Goal: Navigation & Orientation: Find specific page/section

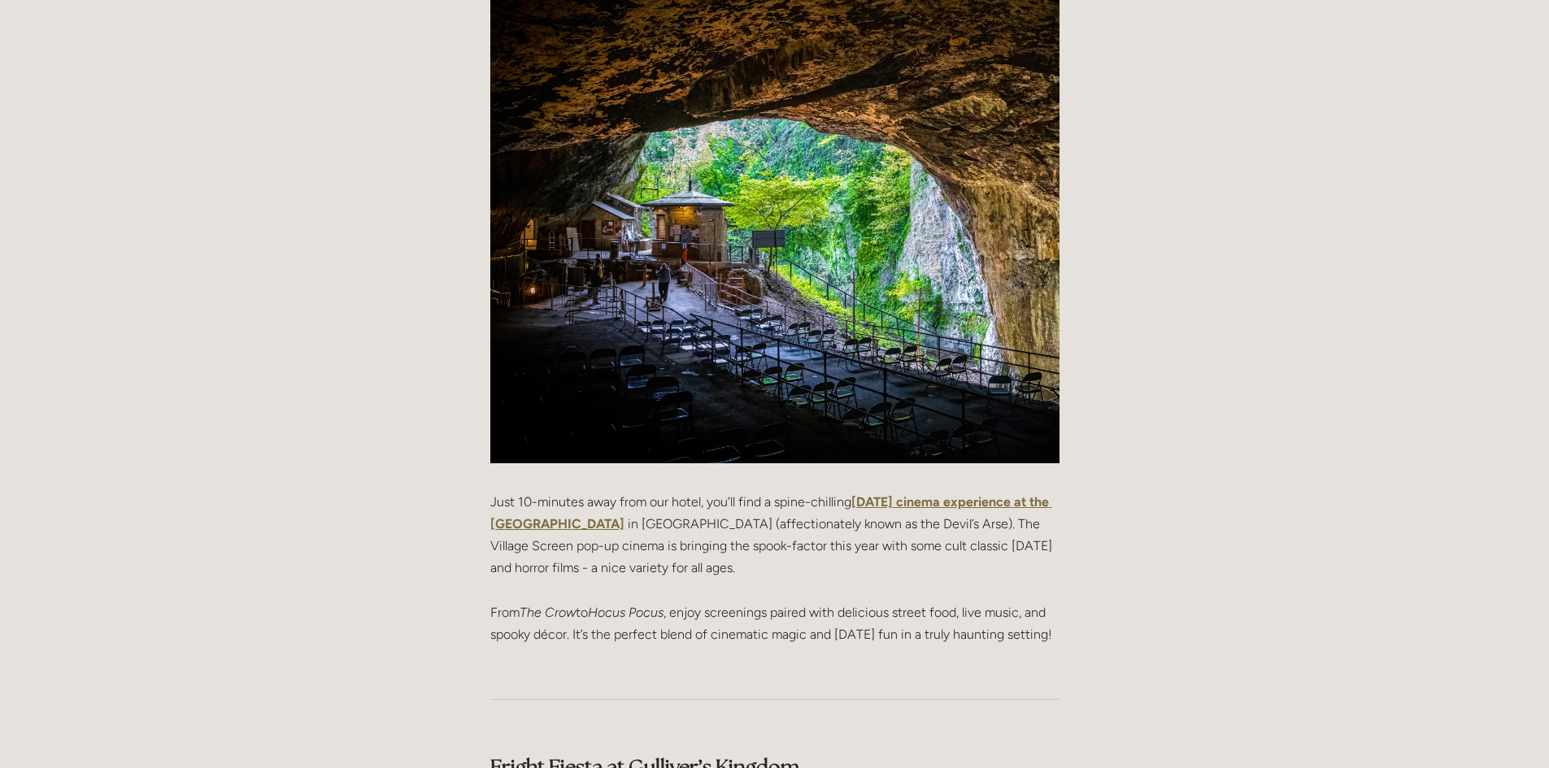
scroll to position [976, 0]
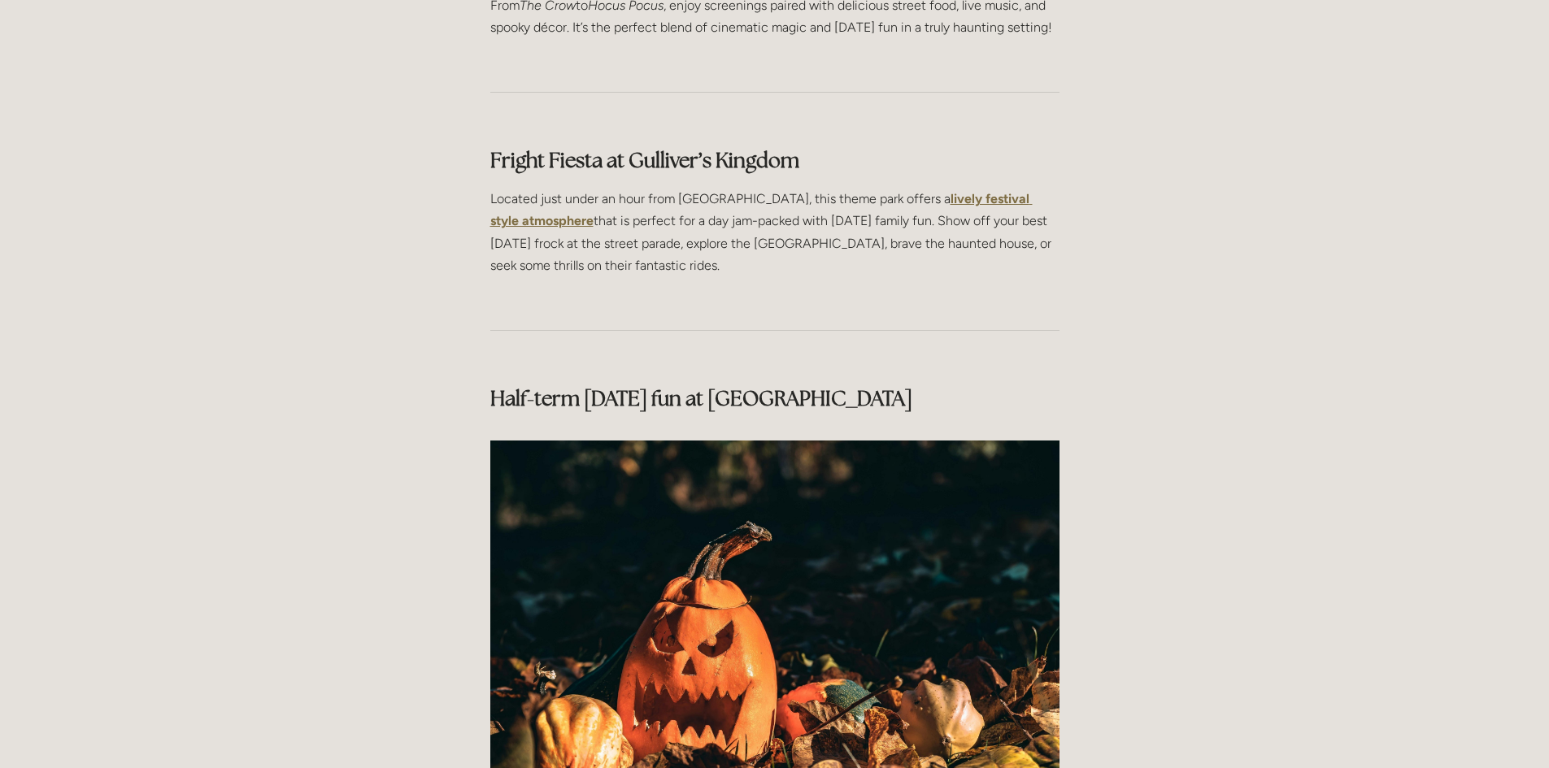
scroll to position [1626, 0]
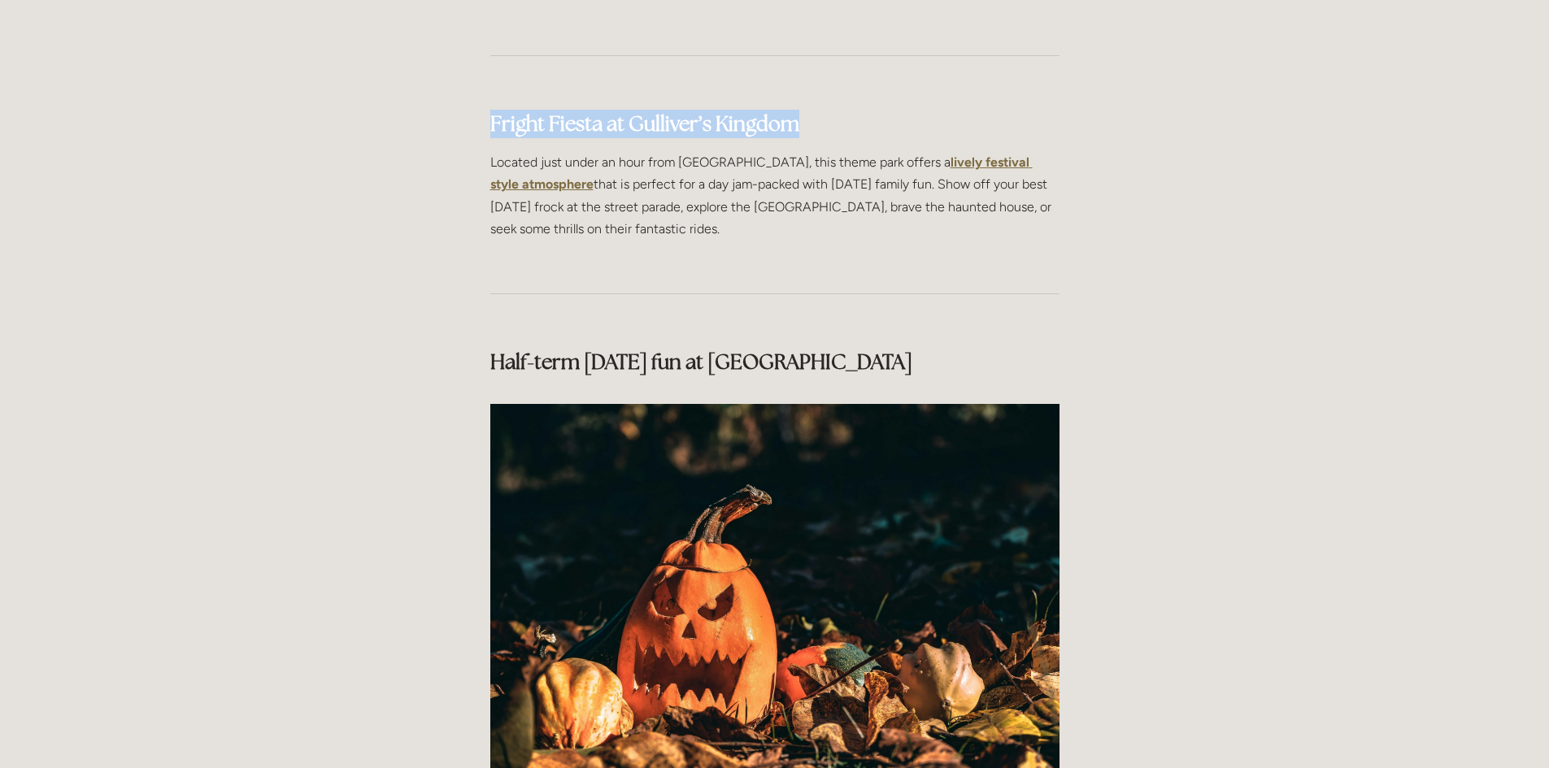
drag, startPoint x: 796, startPoint y: 146, endPoint x: 437, endPoint y: 146, distance: 359.4
click at [437, 146] on main "Guest User 4 October 2024 Things to do for Halloween in the Peak District Guest…" at bounding box center [774, 766] width 829 height 3753
copy strong "Fright Fiesta at Gulliver’s Kingdom"
click at [1094, 222] on main "Guest User 4 October 2024 Things to do for Halloween in the Peak District Guest…" at bounding box center [774, 766] width 829 height 3753
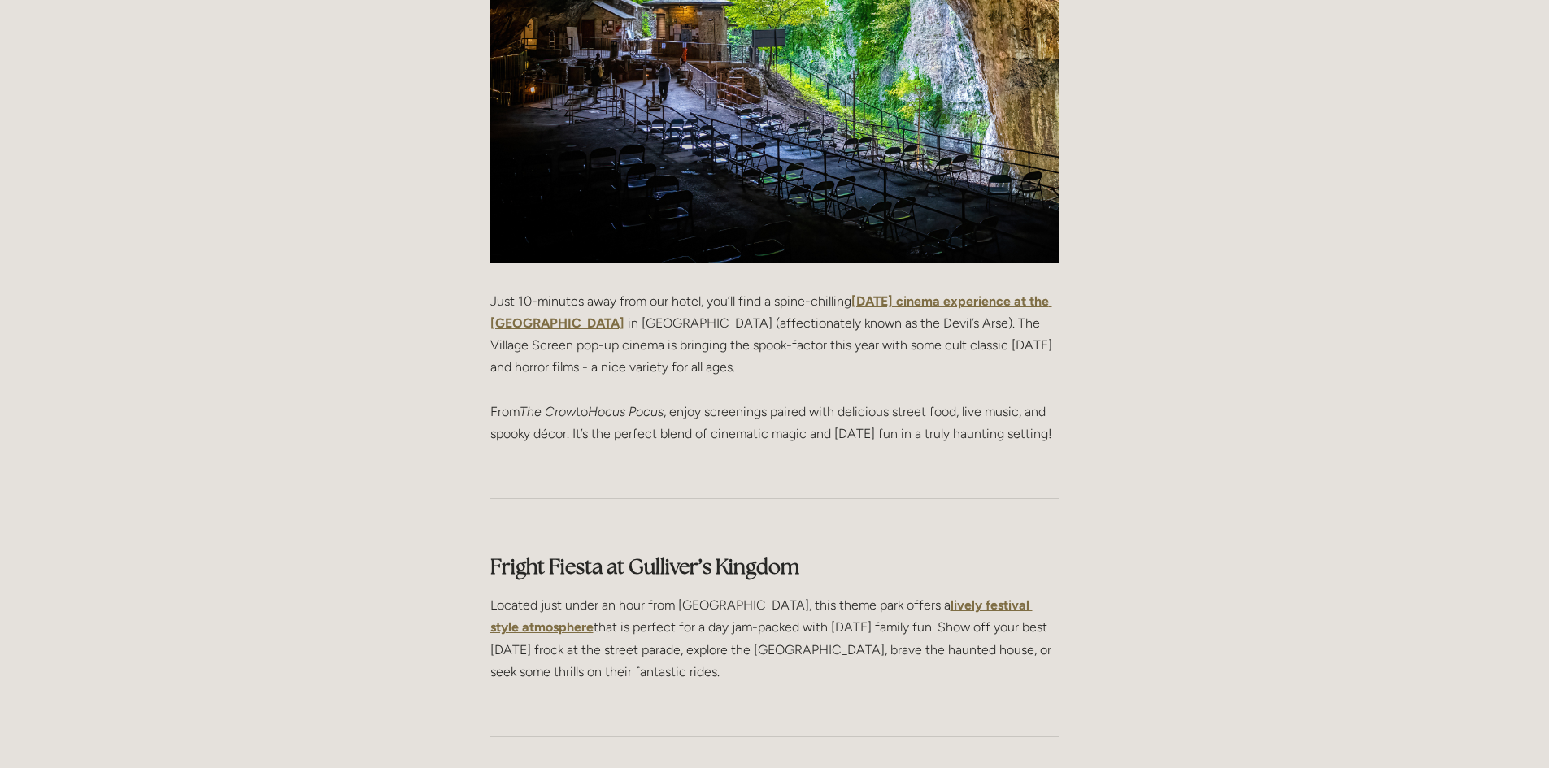
scroll to position [976, 0]
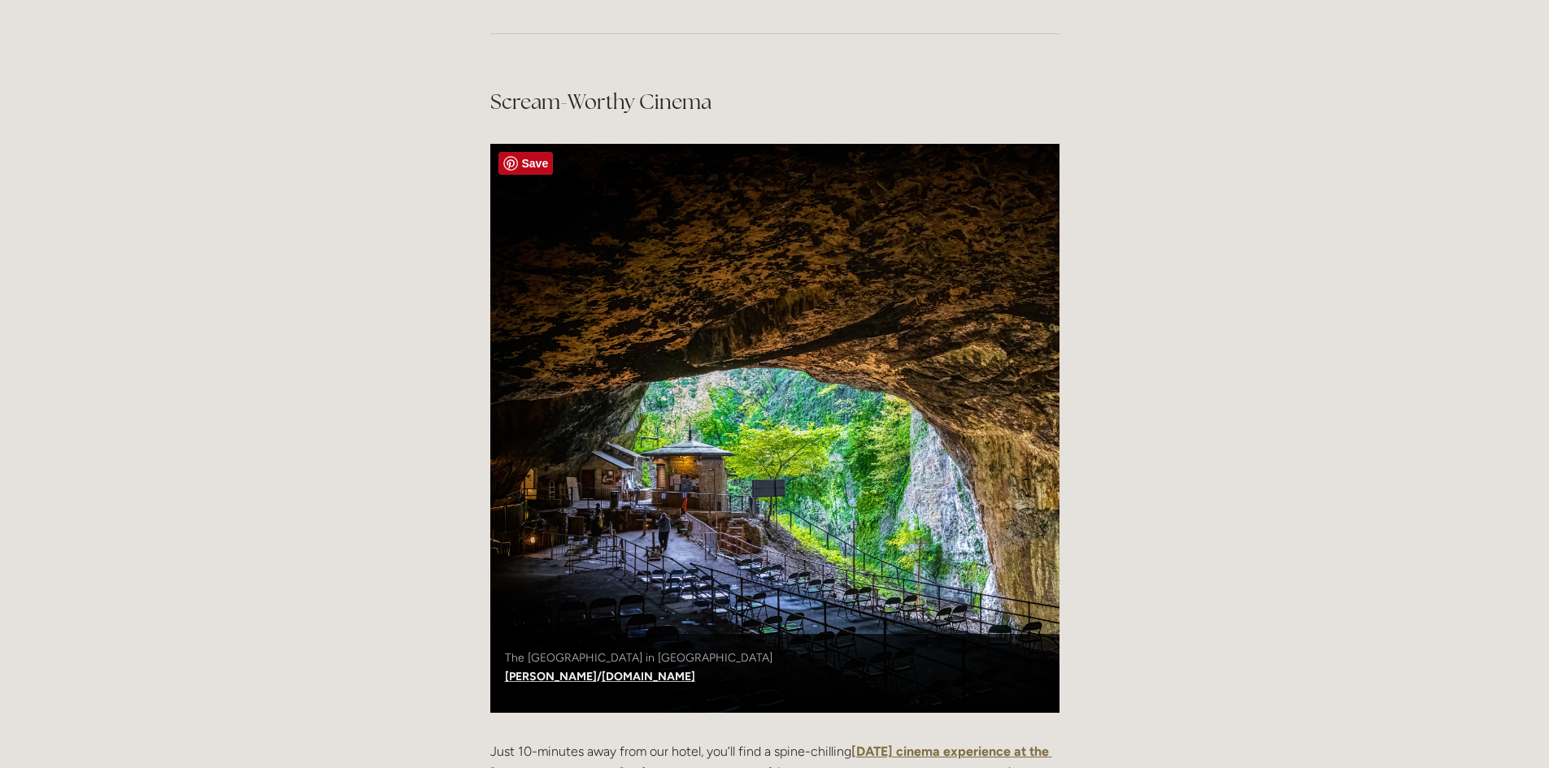
scroll to position [732, 0]
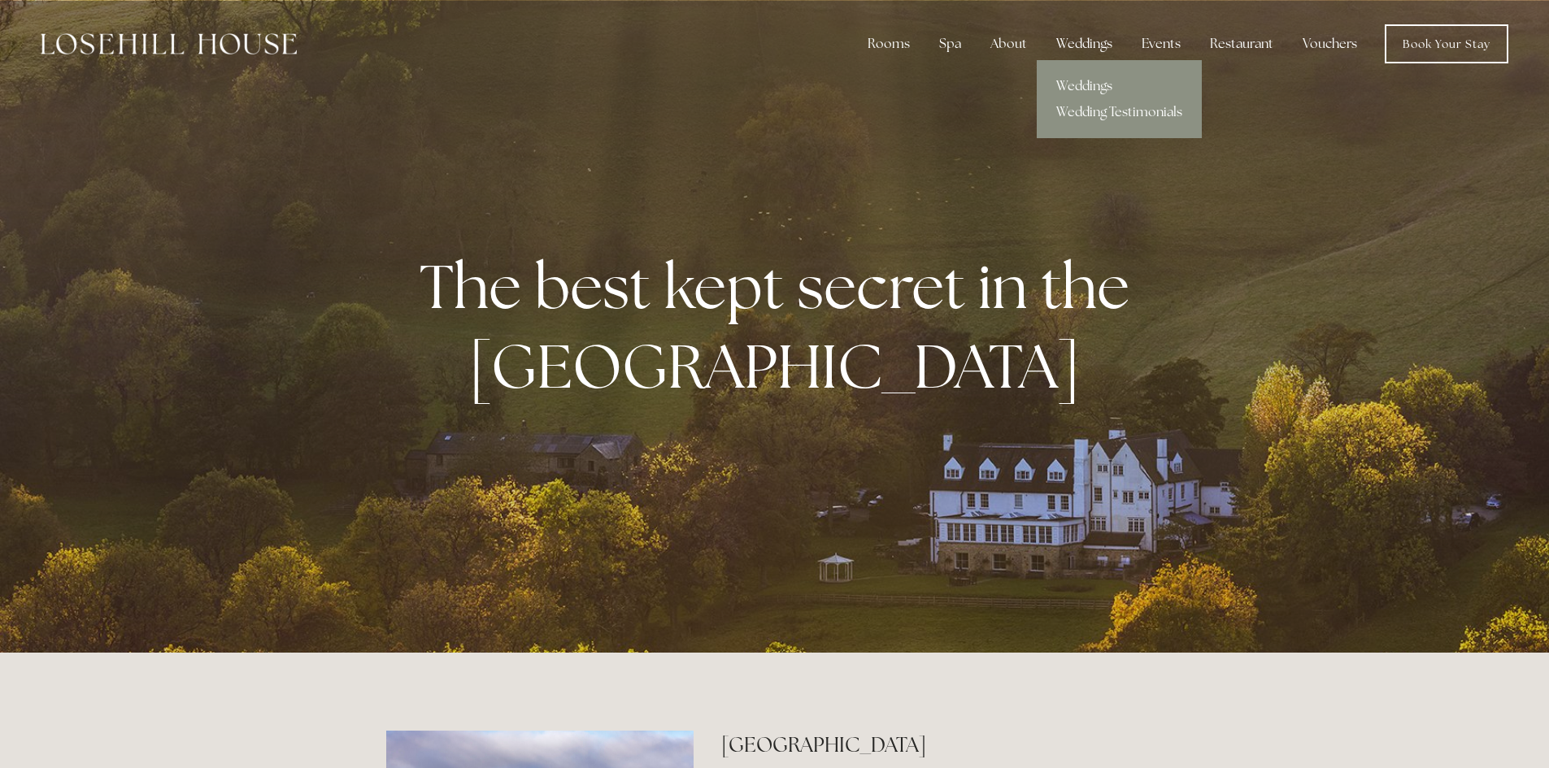
click at [1076, 42] on div "Weddings" at bounding box center [1084, 44] width 82 height 33
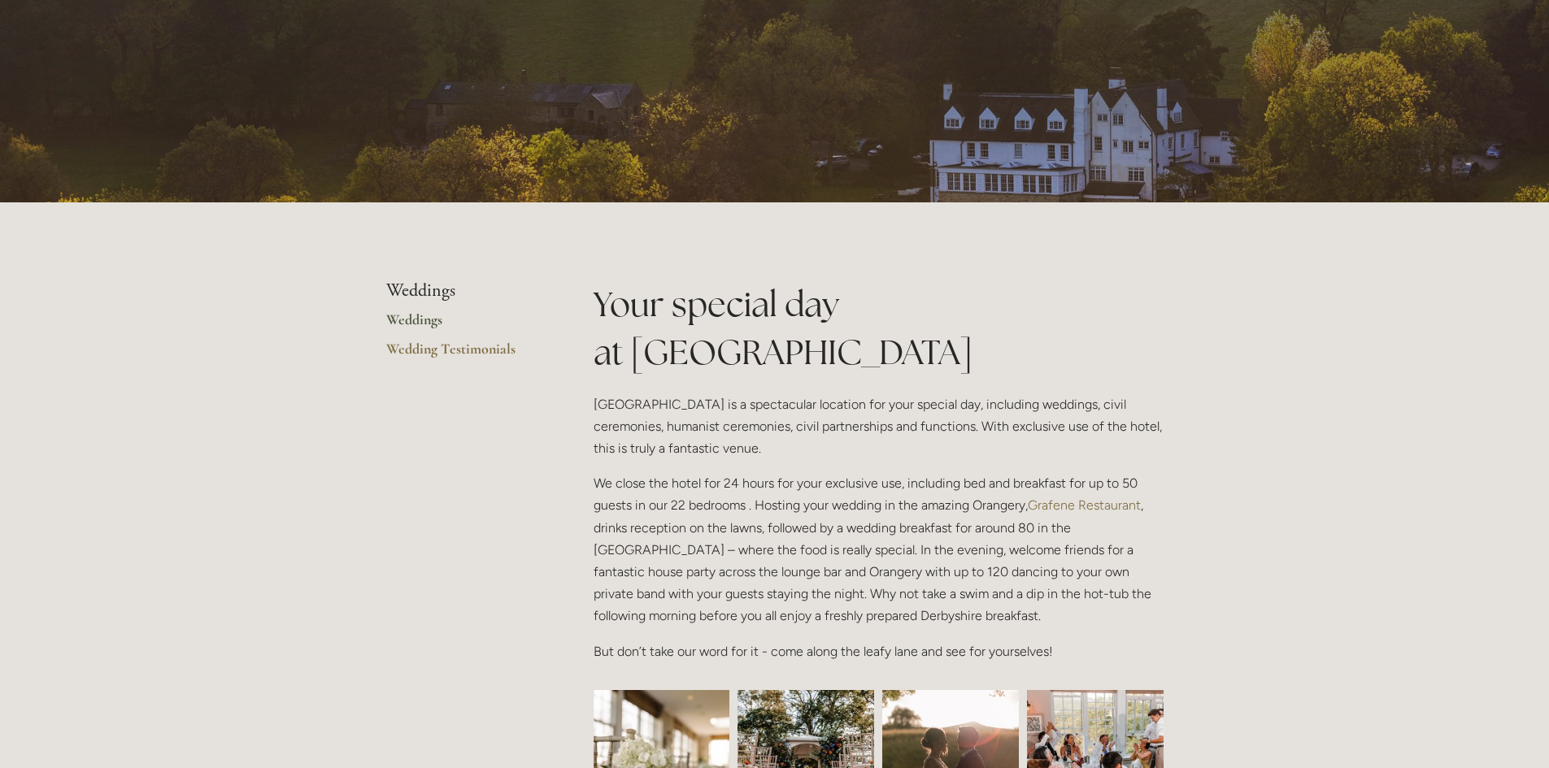
scroll to position [163, 0]
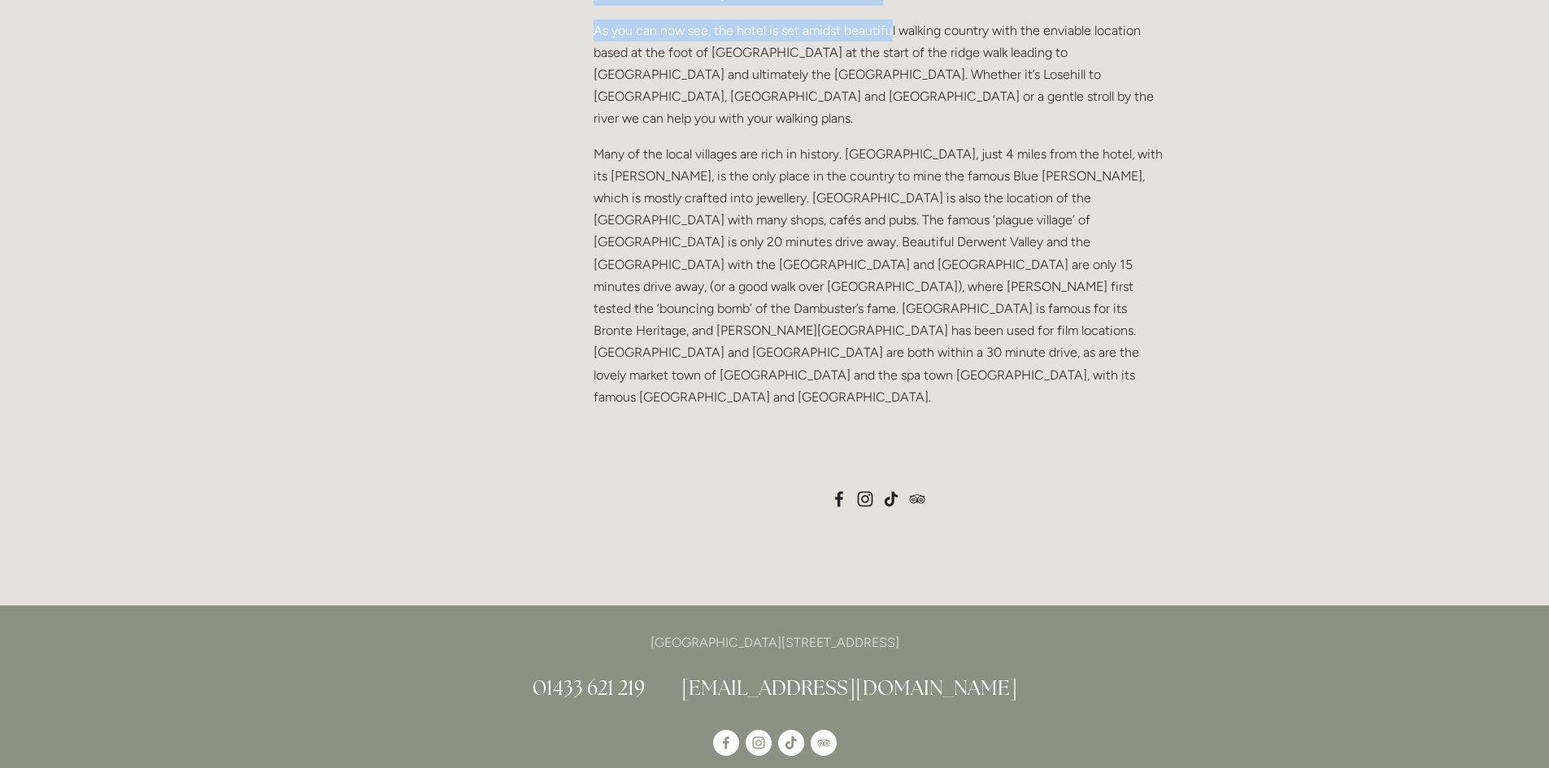
scroll to position [1217, 0]
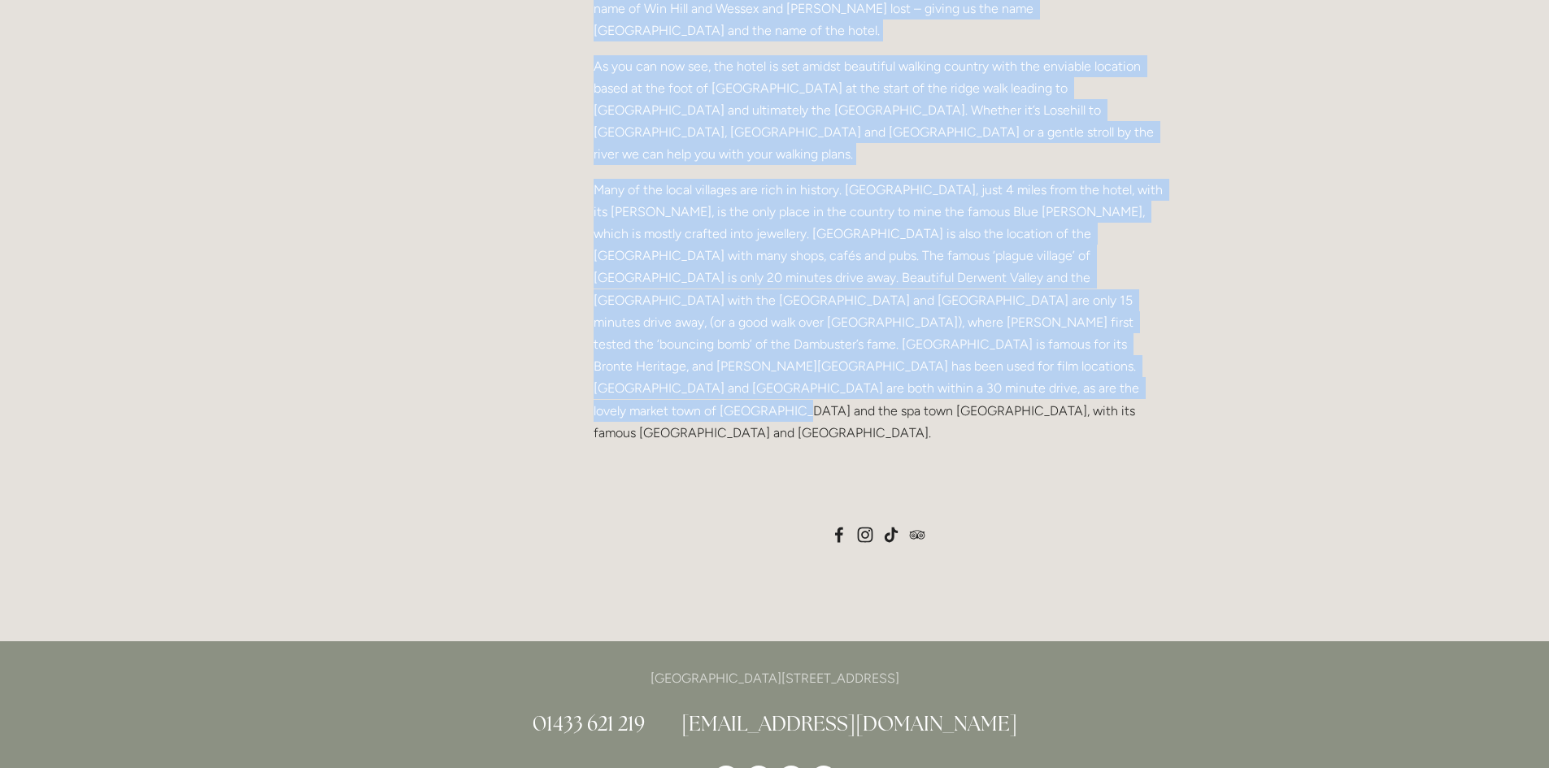
drag, startPoint x: 594, startPoint y: 348, endPoint x: 721, endPoint y: 355, distance: 127.0
click at [721, 355] on div "The Hotel has a wonderful history being built in the Arts & Crafts style by the…" at bounding box center [879, 64] width 570 height 759
copy div "The Hotel has a wonderful history being built in the Arts & Crafts style by the…"
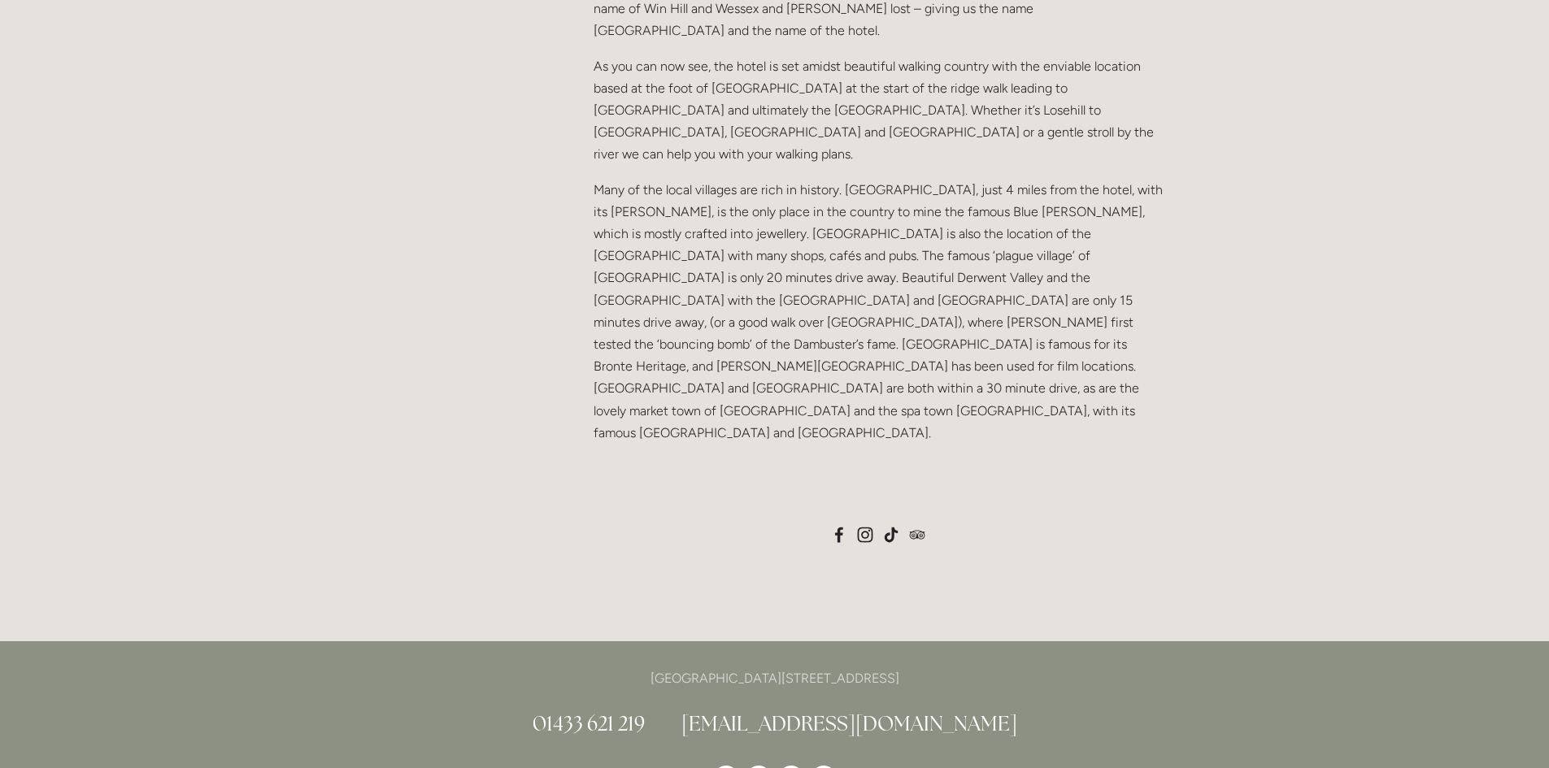
click at [721, 458] on div at bounding box center [879, 485] width 598 height 55
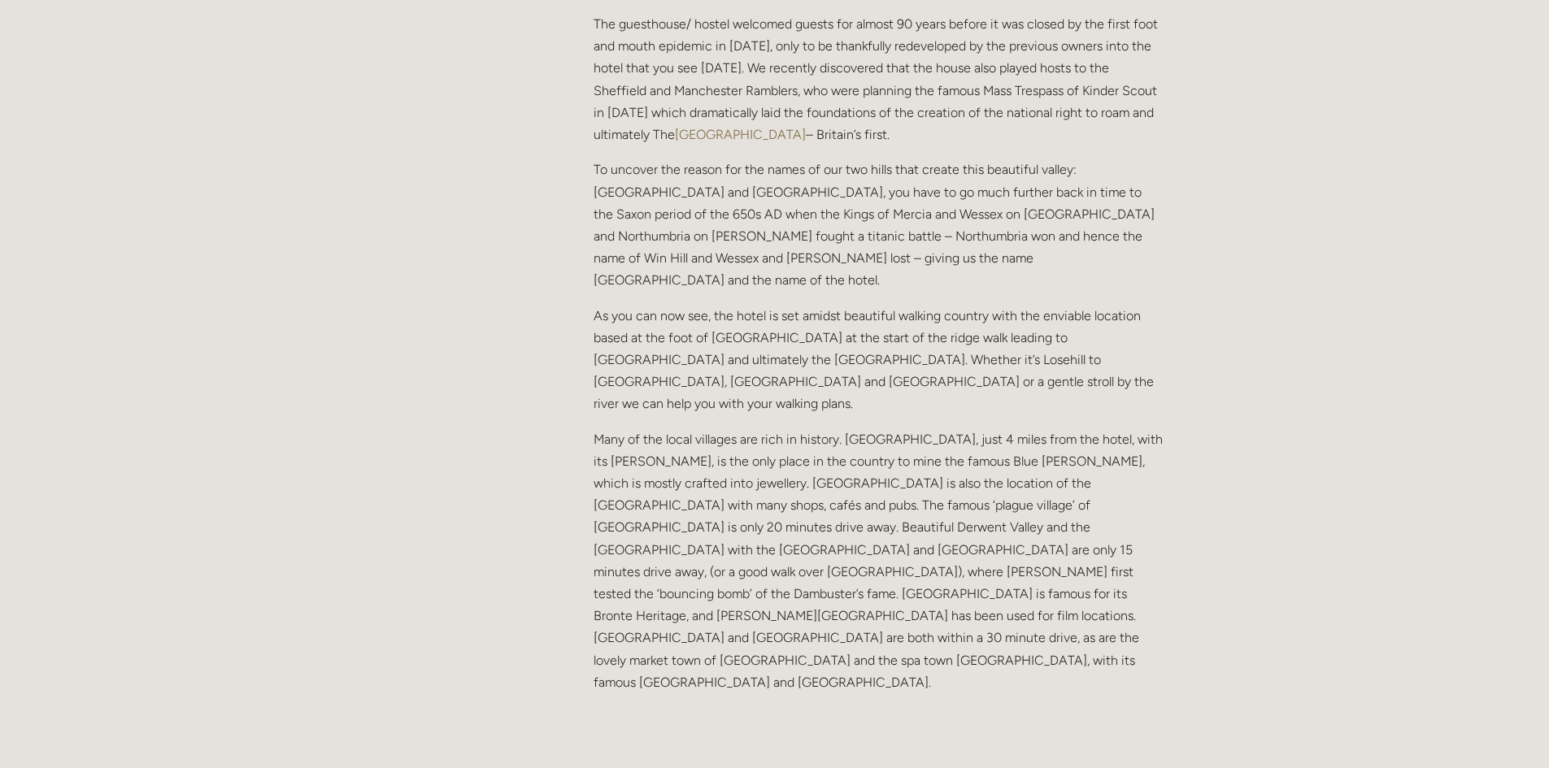
scroll to position [973, 0]
